Goal: Task Accomplishment & Management: Use online tool/utility

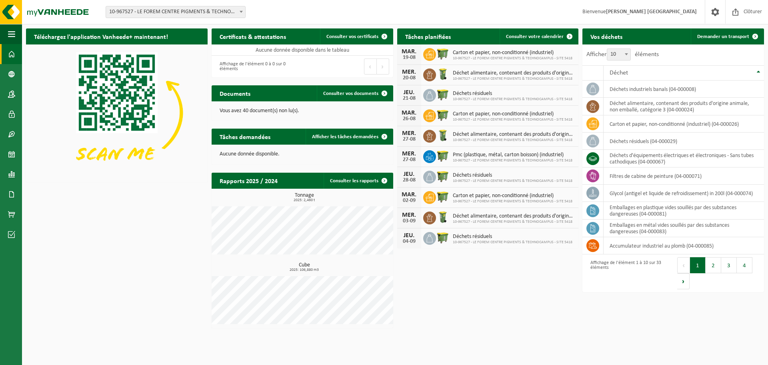
click at [181, 11] on span "10-967527 - LE FOREM CENTRE PIGMENTS & TECHNOCAMPUS - SITE 5418 - STRÉPY-[GEOGR…" at bounding box center [175, 11] width 139 height 11
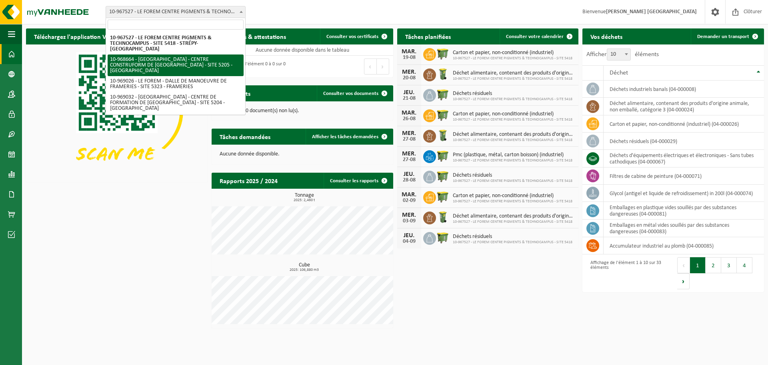
select select "154409"
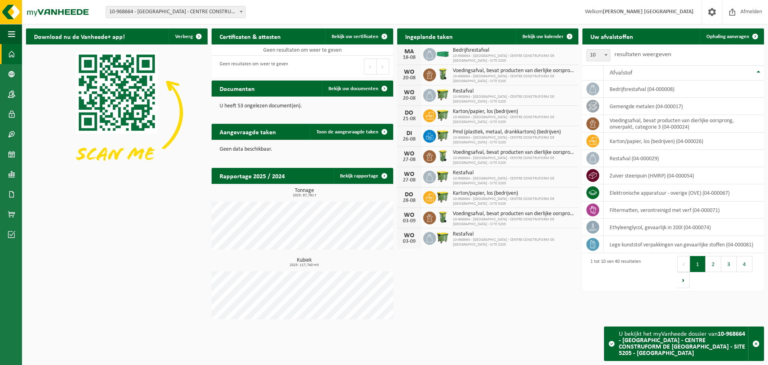
click at [148, 12] on span "10-968664 - [GEOGRAPHIC_DATA] - CENTRE CONSTRUFORM DE [GEOGRAPHIC_DATA] - SITE …" at bounding box center [175, 11] width 139 height 11
click at [13, 154] on span at bounding box center [11, 154] width 7 height 20
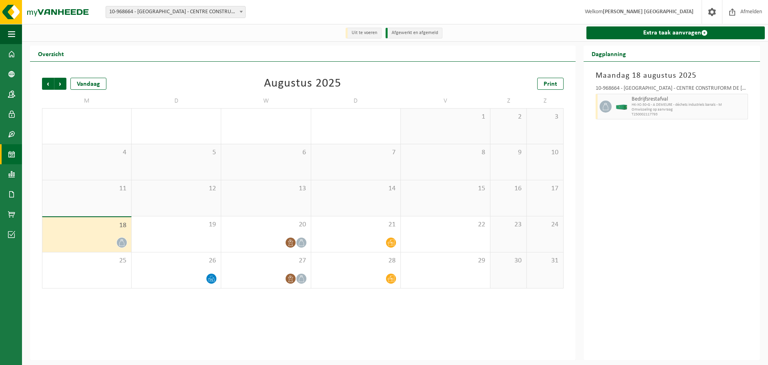
click at [641, 18] on span "Welkom MATHIEU FLAMANT PITERRAERENS" at bounding box center [639, 12] width 125 height 24
click at [647, 10] on strong "[PERSON_NAME] [GEOGRAPHIC_DATA]" at bounding box center [648, 12] width 91 height 6
click at [702, 10] on link at bounding box center [712, 12] width 20 height 24
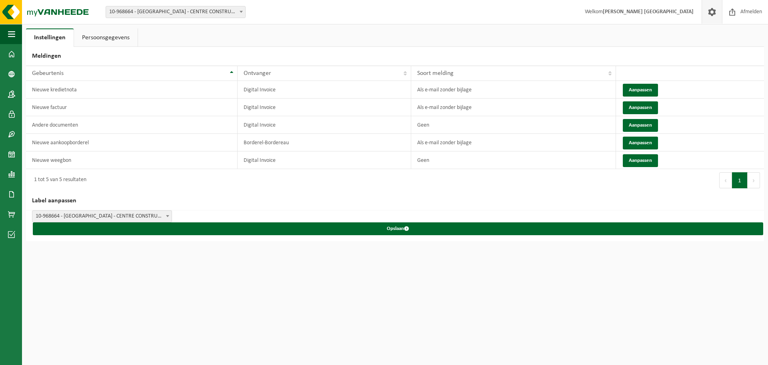
click at [92, 39] on link "Persoonsgegevens" at bounding box center [106, 37] width 64 height 18
click at [6, 50] on link "Dashboard" at bounding box center [11, 54] width 22 height 20
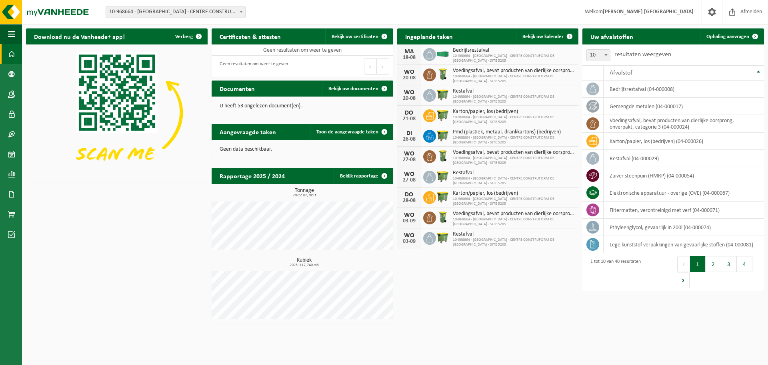
click at [131, 5] on div "Vestiging: 10-967527 - LE FOREM CENTRE PIGMENTS & TECHNOCAMPUS - SITE 5418 - ST…" at bounding box center [384, 12] width 768 height 24
click at [132, 8] on span "10-968664 - [GEOGRAPHIC_DATA] - CENTRE CONSTRUFORM DE [GEOGRAPHIC_DATA] - SITE …" at bounding box center [175, 11] width 139 height 11
click at [11, 148] on span at bounding box center [11, 154] width 7 height 20
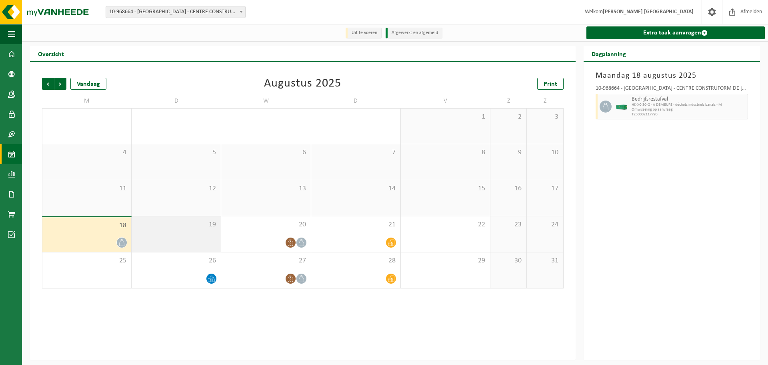
click at [193, 237] on div "19" at bounding box center [176, 234] width 89 height 36
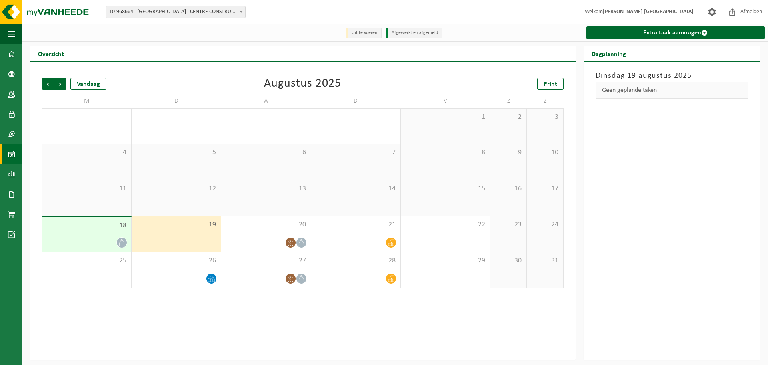
click at [138, 237] on div "19" at bounding box center [176, 234] width 89 height 36
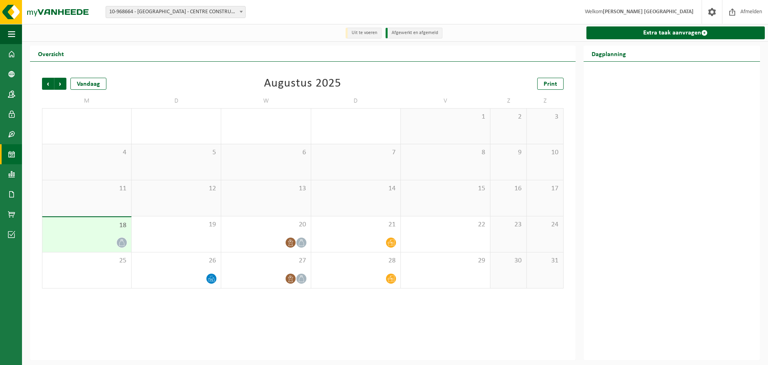
drag, startPoint x: 122, startPoint y: 237, endPoint x: 127, endPoint y: 237, distance: 5.6
click at [122, 237] on div "18" at bounding box center [86, 234] width 89 height 35
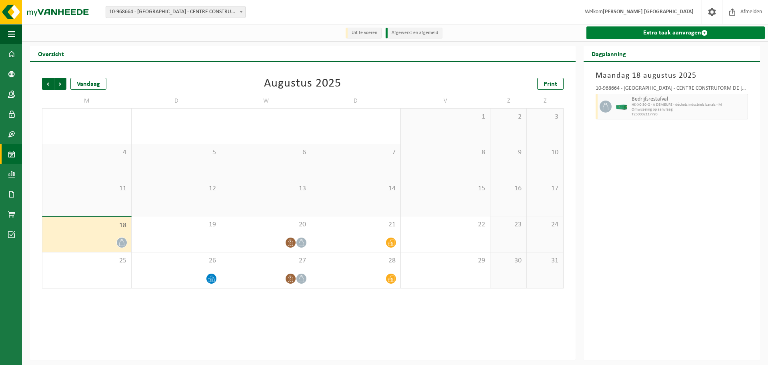
click at [682, 28] on link "Extra taak aanvragen" at bounding box center [676, 32] width 179 height 13
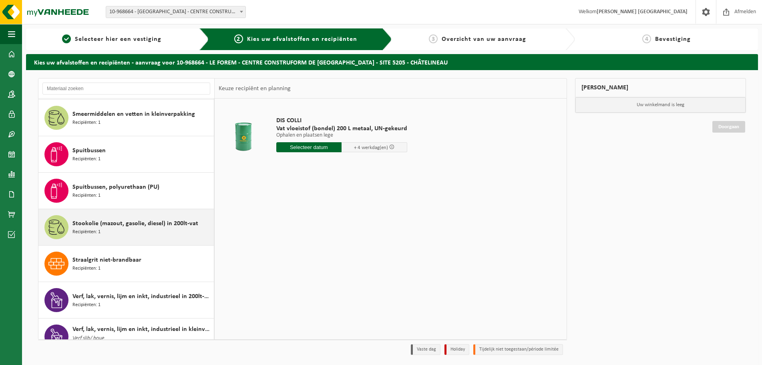
scroll to position [1081, 0]
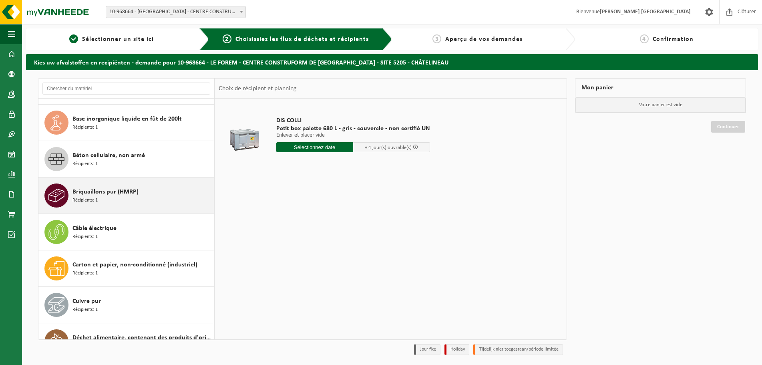
click at [102, 202] on div "Briquaillons pur (HMRP) Récipients: 1" at bounding box center [141, 195] width 139 height 24
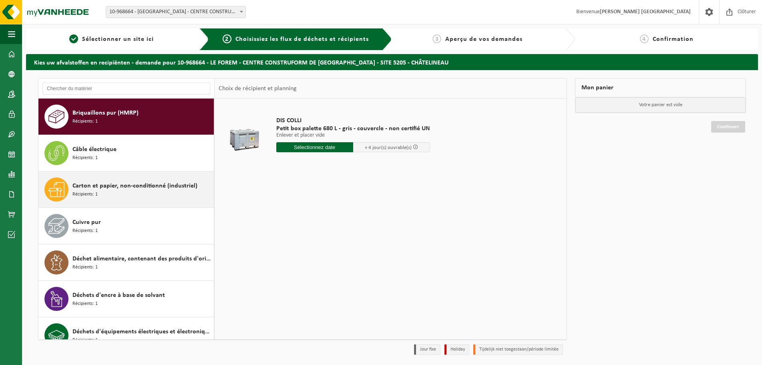
scroll to position [255, 0]
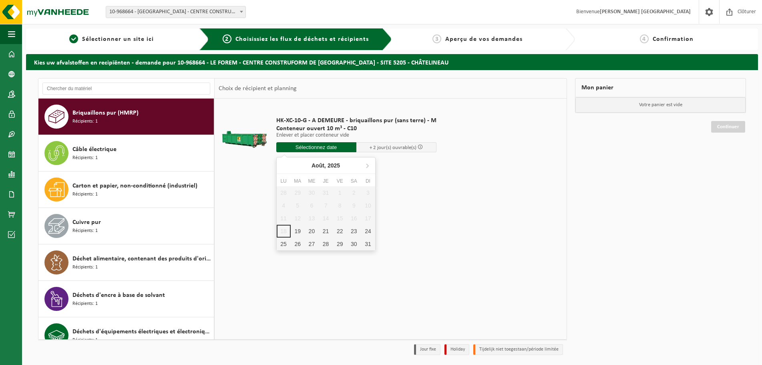
click at [333, 146] on input "text" at bounding box center [316, 147] width 80 height 10
click at [297, 234] on div "19" at bounding box center [298, 231] width 14 height 13
type input "à partir de 2025-08-19"
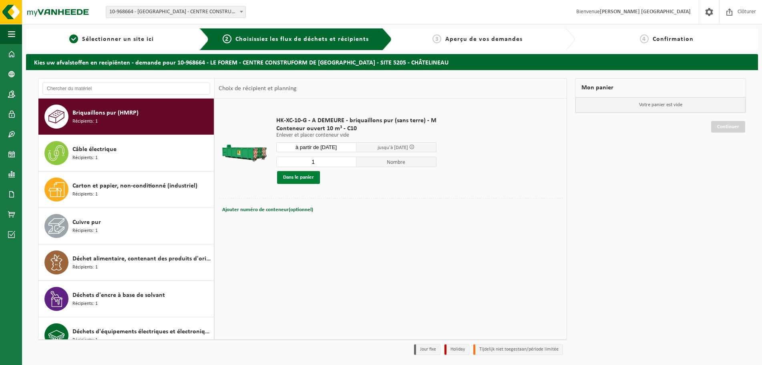
click at [300, 180] on button "Dans le panier" at bounding box center [298, 177] width 43 height 13
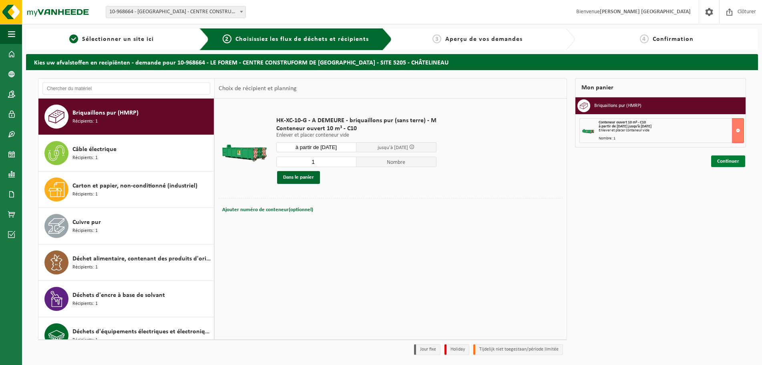
click at [730, 162] on link "Continuer" at bounding box center [728, 161] width 34 height 12
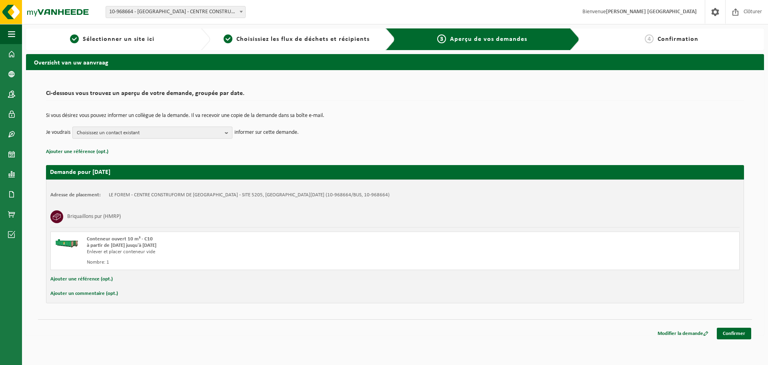
click at [203, 128] on span "Choisissez un contact existant" at bounding box center [149, 133] width 145 height 12
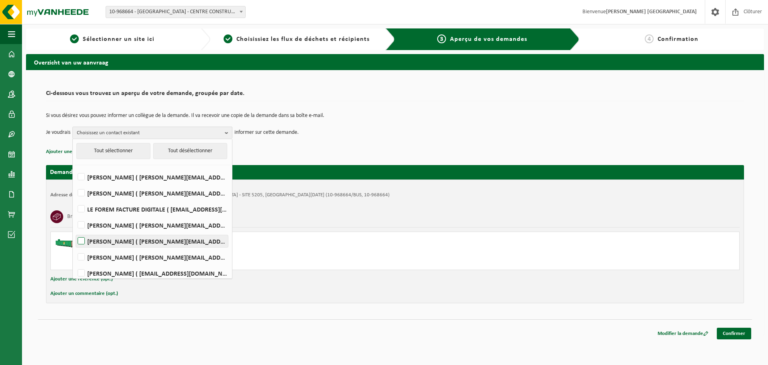
scroll to position [20, 0]
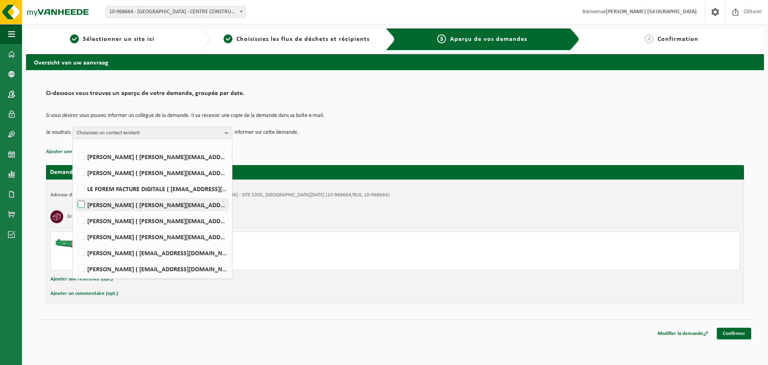
click at [115, 206] on label "ANTOINE HOSLET ( antoine.hoslet@forem.be )" at bounding box center [152, 205] width 152 height 12
click at [75, 195] on input "ANTOINE HOSLET ( antoine.hoslet@forem.be )" at bounding box center [74, 194] width 0 height 0
checkbox input "true"
click at [476, 123] on td "Si vous désirez vous pouvez informer un collègue de la demande. Il va recevoir …" at bounding box center [395, 120] width 698 height 14
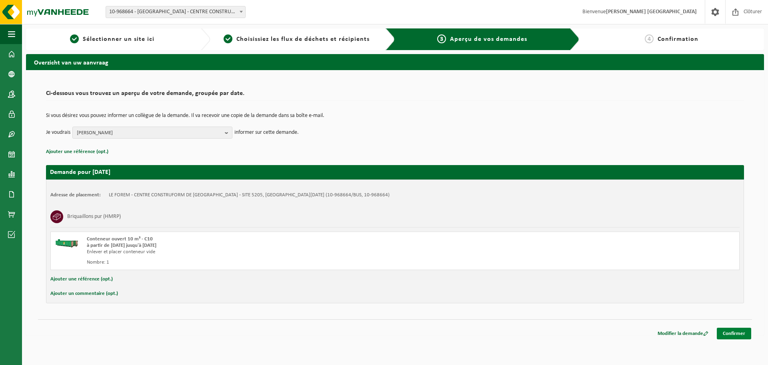
click at [727, 333] on link "Confirmer" at bounding box center [734, 333] width 34 height 12
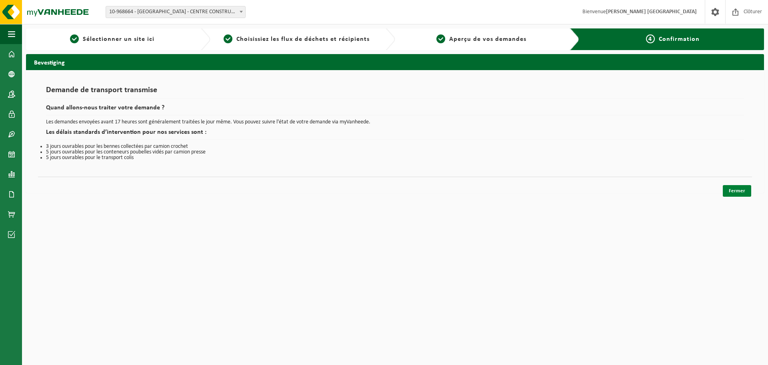
click at [735, 192] on link "Fermer" at bounding box center [737, 191] width 28 height 12
